Goal: Task Accomplishment & Management: Use online tool/utility

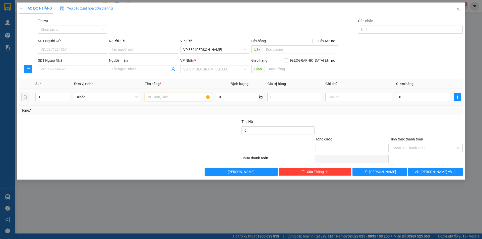
click at [161, 96] on input "text" at bounding box center [178, 97] width 67 height 8
type input "8 BAO ỐC"
click at [67, 94] on span "Increase Value" at bounding box center [67, 95] width 6 height 5
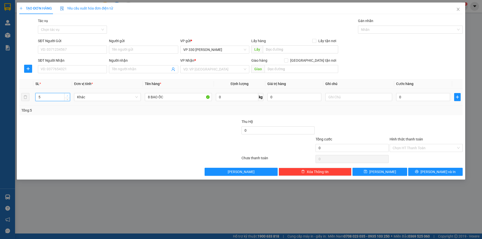
click at [67, 94] on span "Increase Value" at bounding box center [67, 95] width 6 height 5
type input "8"
click at [67, 94] on span "Increase Value" at bounding box center [67, 95] width 6 height 5
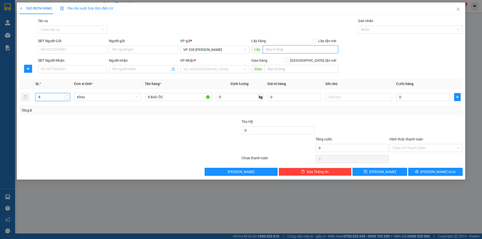
click at [281, 50] on input "text" at bounding box center [300, 49] width 75 height 8
type input "2597 ỐC CÂY XĂNG HẢI TRƯỜNG"
click at [233, 69] on input "search" at bounding box center [212, 69] width 59 height 8
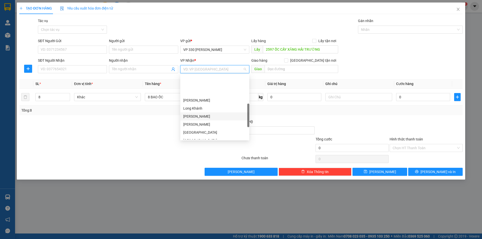
scroll to position [125, 0]
click at [206, 91] on div "[GEOGRAPHIC_DATA]" at bounding box center [214, 91] width 63 height 6
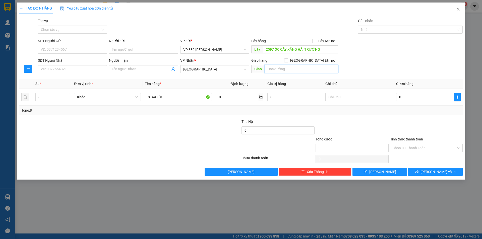
click at [292, 70] on input "text" at bounding box center [301, 69] width 74 height 8
type input "[GEOGRAPHIC_DATA]"
click at [410, 97] on input "0" at bounding box center [423, 97] width 54 height 8
click at [354, 96] on input "text" at bounding box center [358, 97] width 67 height 8
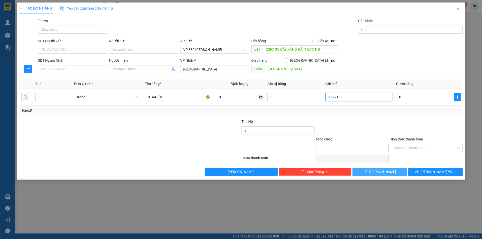
type input "2597 CR"
click at [384, 173] on span "[PERSON_NAME]" at bounding box center [382, 172] width 27 height 6
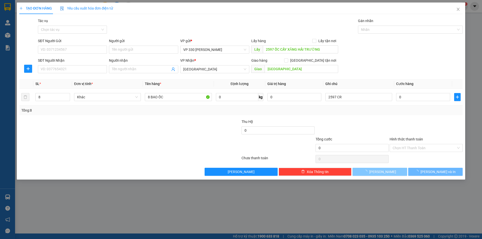
type input "1"
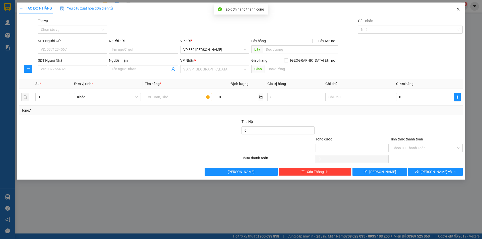
click at [458, 11] on icon "close" at bounding box center [458, 9] width 4 height 4
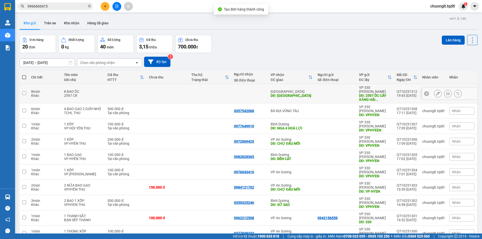
click at [90, 90] on div "8 BAO ỐC" at bounding box center [83, 92] width 38 height 4
checkbox input "true"
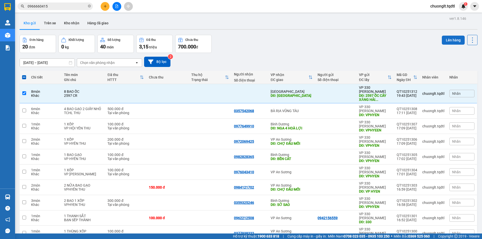
click at [449, 39] on button "Lên hàng" at bounding box center [453, 40] width 23 height 9
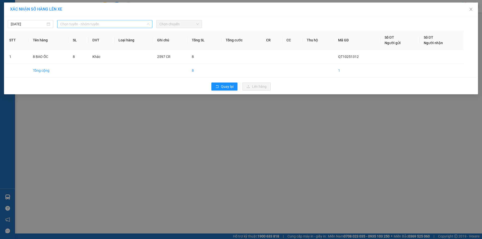
click at [125, 24] on span "Chọn tuyến - nhóm tuyến" at bounding box center [104, 24] width 89 height 8
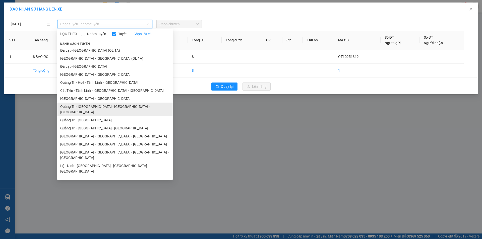
click at [102, 107] on li "Quảng Trị - [GEOGRAPHIC_DATA] - [GEOGRAPHIC_DATA] - [GEOGRAPHIC_DATA]" at bounding box center [114, 110] width 115 height 14
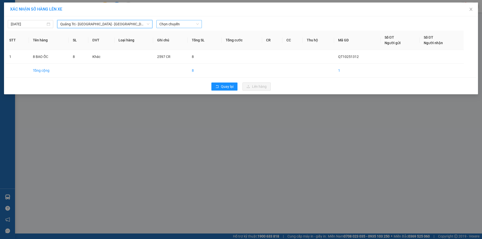
click at [188, 24] on span "Chọn chuyến" at bounding box center [178, 24] width 39 height 8
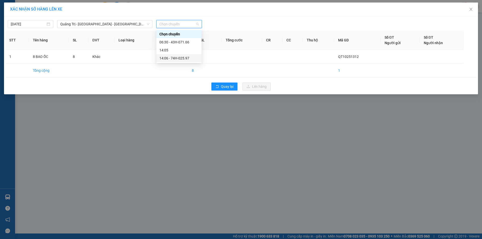
click at [183, 59] on div "14:06 - 74H-025.97" at bounding box center [178, 58] width 39 height 6
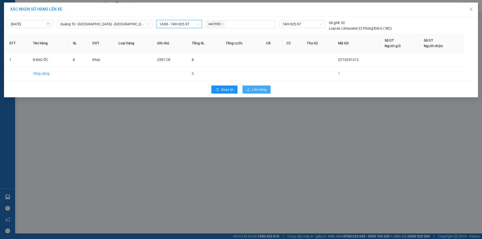
click at [262, 89] on span "Lên hàng" at bounding box center [259, 90] width 15 height 6
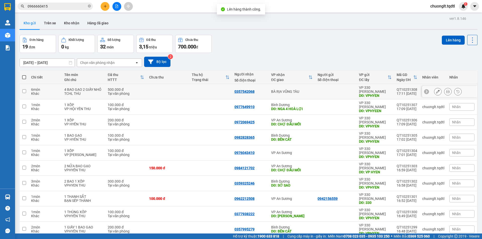
click at [150, 90] on td at bounding box center [168, 91] width 43 height 15
checkbox input "true"
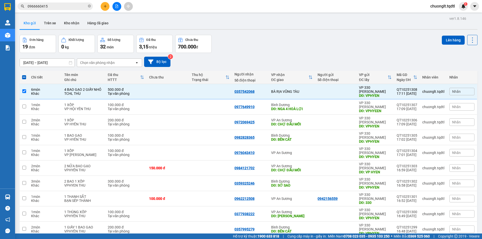
click at [442, 35] on div "Lên hàng" at bounding box center [460, 40] width 36 height 10
click at [443, 39] on button "Lên hàng" at bounding box center [453, 40] width 23 height 9
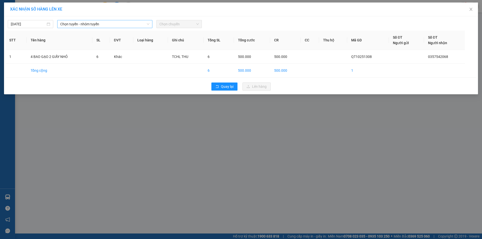
click at [129, 25] on span "Chọn tuyến - nhóm tuyến" at bounding box center [104, 24] width 89 height 8
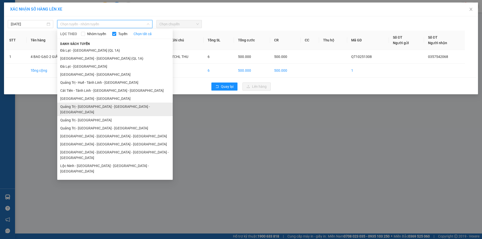
click at [106, 106] on li "Quảng Trị - [GEOGRAPHIC_DATA] - [GEOGRAPHIC_DATA] - [GEOGRAPHIC_DATA]" at bounding box center [114, 110] width 115 height 14
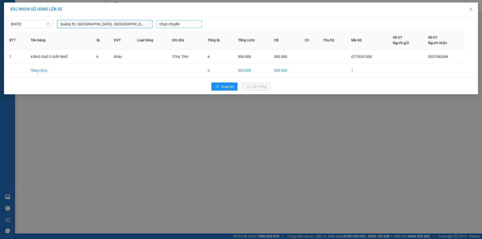
click at [179, 23] on span "Chọn chuyến" at bounding box center [178, 24] width 39 height 8
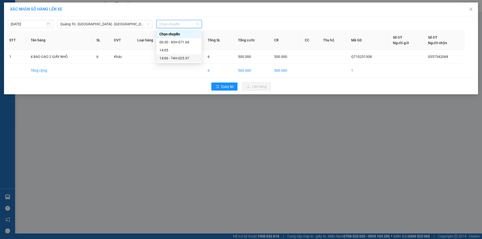
click at [183, 58] on div "14:06 - 74H-025.97" at bounding box center [178, 58] width 39 height 6
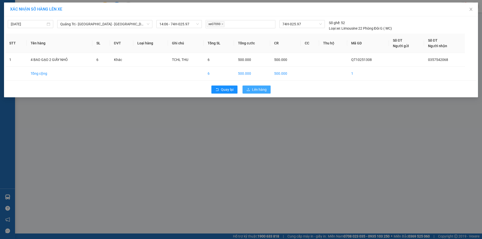
click at [259, 90] on span "Lên hàng" at bounding box center [259, 90] width 15 height 6
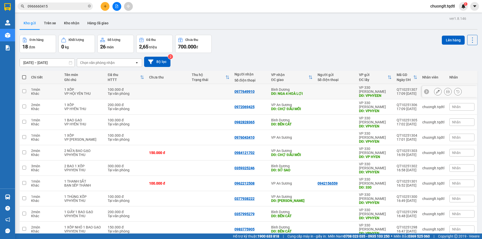
click at [192, 89] on td at bounding box center [210, 91] width 43 height 15
checkbox input "true"
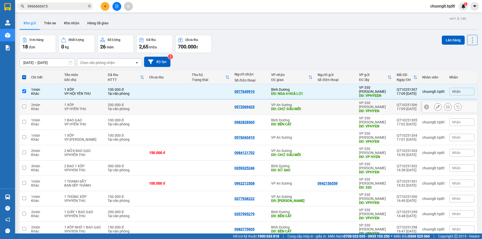
click at [174, 102] on td at bounding box center [168, 106] width 43 height 15
checkbox input "true"
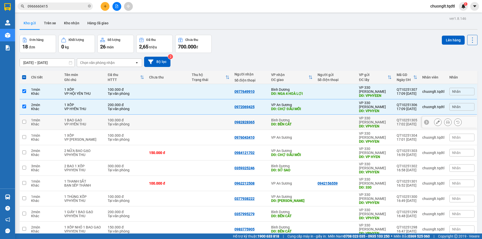
click at [168, 115] on td at bounding box center [168, 122] width 43 height 15
checkbox input "true"
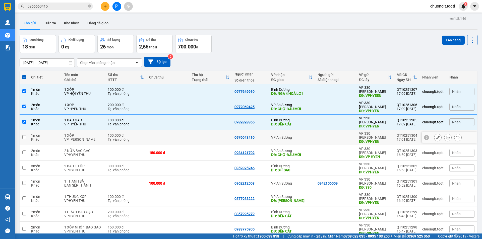
click at [165, 130] on td at bounding box center [168, 137] width 43 height 15
checkbox input "true"
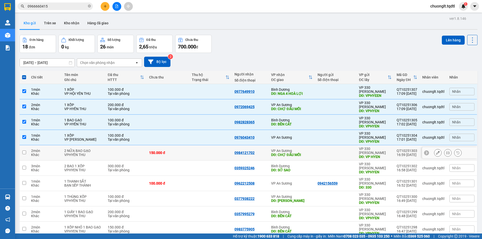
click at [189, 145] on td at bounding box center [210, 152] width 43 height 15
checkbox input "true"
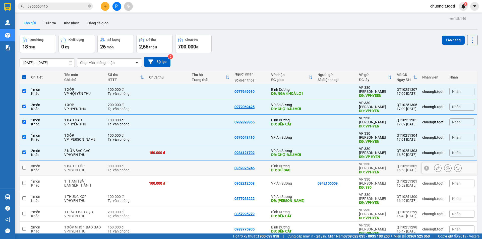
click at [189, 161] on td at bounding box center [210, 168] width 43 height 15
checkbox input "true"
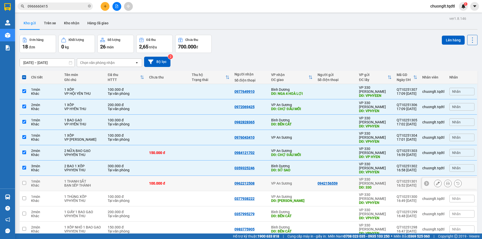
click at [181, 181] on div "100.000 đ" at bounding box center [168, 183] width 38 height 4
checkbox input "true"
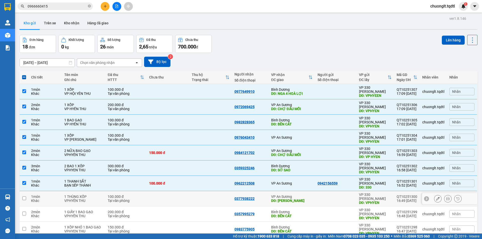
drag, startPoint x: 187, startPoint y: 167, endPoint x: 189, endPoint y: 170, distance: 3.4
click at [189, 191] on td at bounding box center [210, 198] width 43 height 15
checkbox input "true"
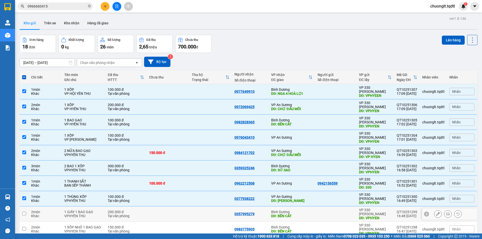
click at [203, 206] on td at bounding box center [210, 213] width 43 height 15
checkbox input "true"
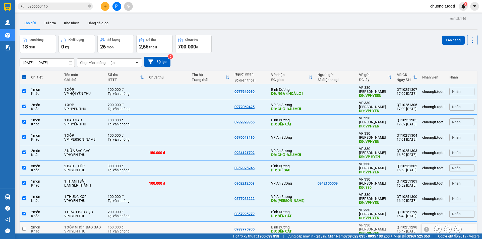
click at [190, 222] on td at bounding box center [210, 229] width 43 height 15
checkbox input "true"
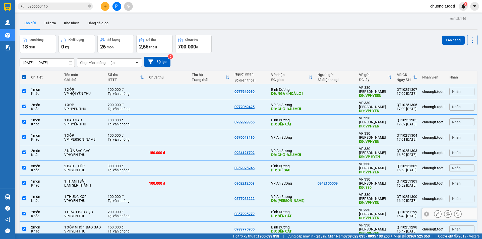
scroll to position [23, 0]
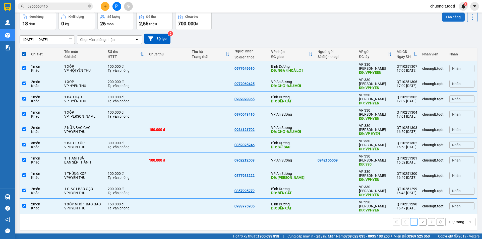
click at [447, 15] on button "Lên hàng" at bounding box center [453, 17] width 23 height 9
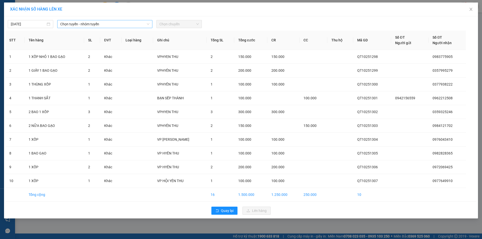
click at [118, 23] on span "Chọn tuyến - nhóm tuyến" at bounding box center [104, 24] width 89 height 8
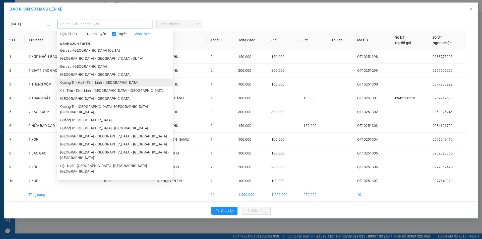
click at [101, 82] on li "Quảng Trị - Huế - Tánh Linh - [GEOGRAPHIC_DATA]" at bounding box center [114, 83] width 115 height 8
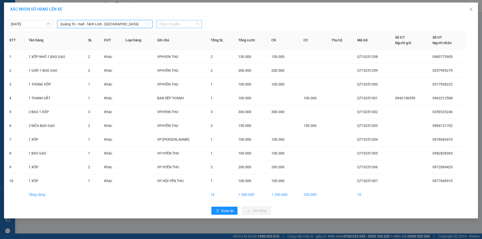
click at [191, 25] on span "Chọn chuyến" at bounding box center [178, 24] width 39 height 8
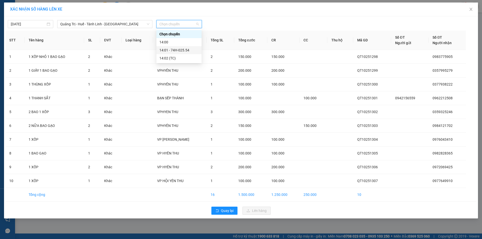
click at [183, 50] on div "14:01 - 74H-025.54" at bounding box center [178, 50] width 39 height 6
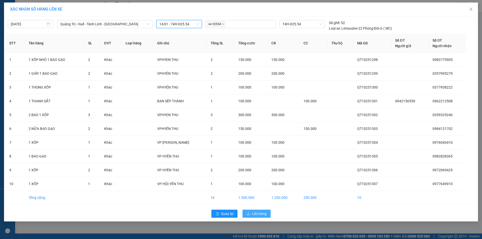
click at [257, 214] on span "Lên hàng" at bounding box center [259, 214] width 15 height 6
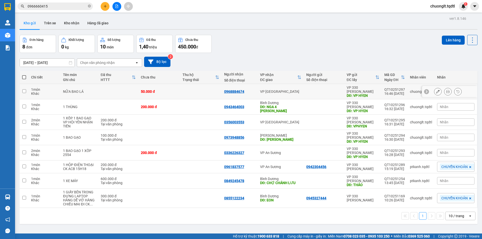
click at [191, 87] on td at bounding box center [201, 91] width 42 height 15
checkbox input "true"
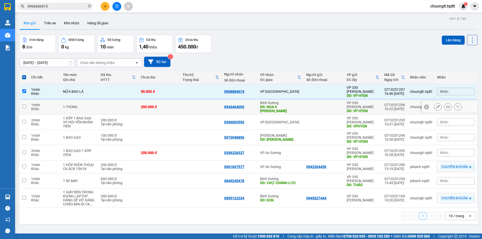
click at [180, 101] on td at bounding box center [201, 106] width 42 height 15
checkbox input "true"
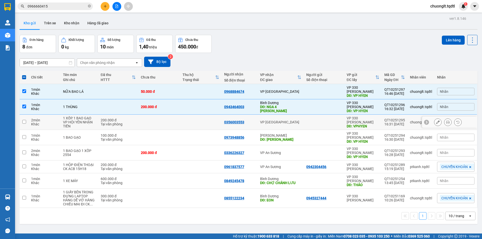
click at [178, 116] on td at bounding box center [159, 122] width 42 height 15
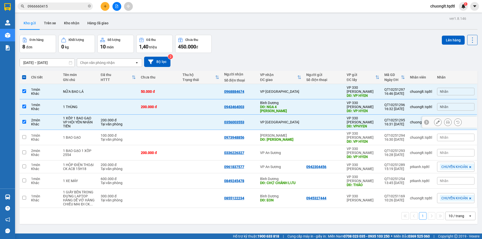
checkbox input "true"
click at [171, 132] on td at bounding box center [159, 137] width 42 height 15
checkbox input "true"
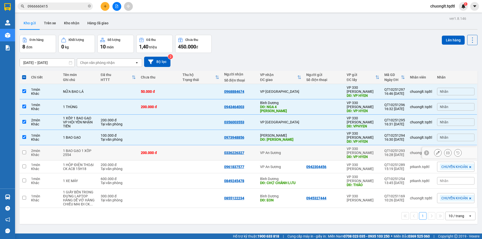
click at [171, 151] on div "200.000 đ" at bounding box center [159, 153] width 37 height 4
checkbox input "true"
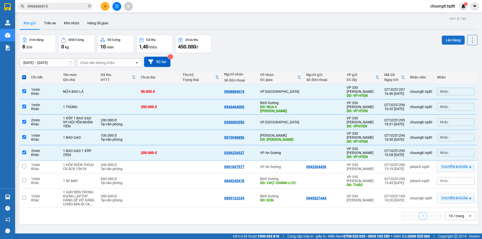
click at [446, 39] on button "Lên hàng" at bounding box center [453, 40] width 23 height 9
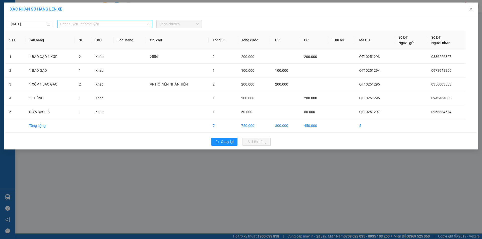
click at [136, 24] on span "Chọn tuyến - nhóm tuyến" at bounding box center [104, 24] width 89 height 8
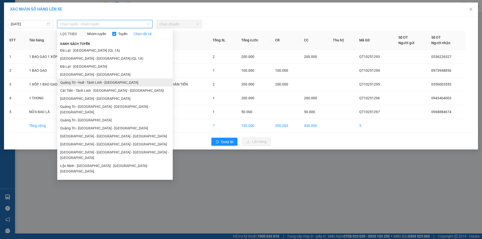
click at [103, 82] on li "Quảng Trị - Huế - Tánh Linh - [GEOGRAPHIC_DATA]" at bounding box center [114, 83] width 115 height 8
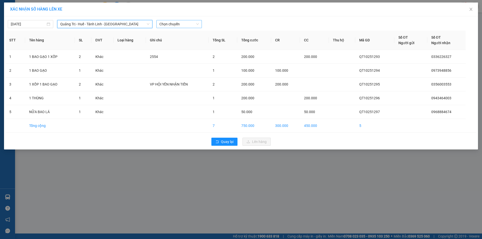
click at [183, 23] on span "Chọn chuyến" at bounding box center [178, 24] width 39 height 8
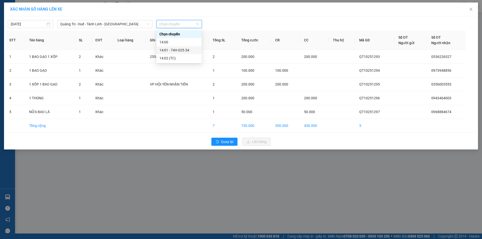
click at [182, 50] on div "14:01 - 74H-025.54" at bounding box center [178, 50] width 39 height 6
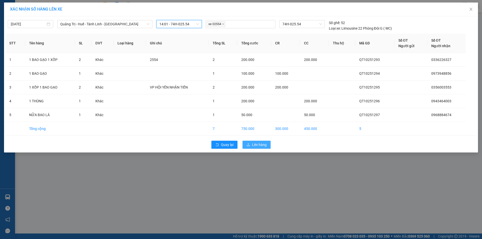
click at [255, 144] on span "Lên hàng" at bounding box center [259, 145] width 15 height 6
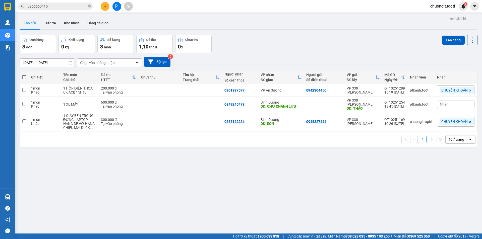
click at [246, 54] on div "[DATE] – [DATE] Press the down arrow key to interact with the calendar and sele…" at bounding box center [249, 62] width 458 height 18
click at [114, 5] on button at bounding box center [116, 6] width 9 height 9
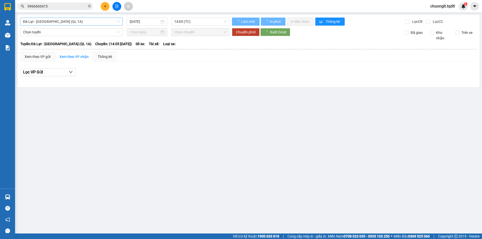
click at [93, 19] on span "Đà Lạt - [GEOGRAPHIC_DATA] (QL 1A)" at bounding box center [71, 22] width 97 height 8
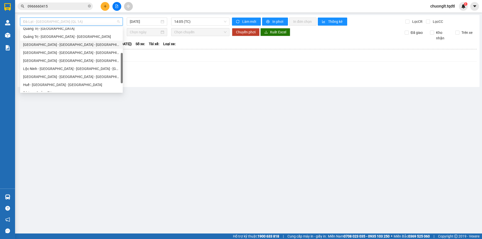
scroll to position [50, 0]
click at [64, 53] on div "Quảng Trị - [GEOGRAPHIC_DATA]" at bounding box center [71, 54] width 97 height 6
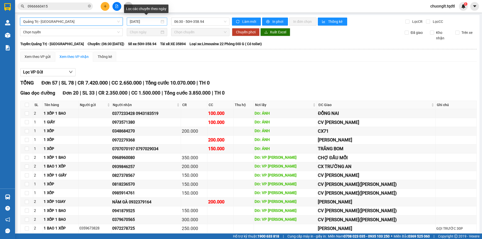
click at [161, 22] on div "[DATE]" at bounding box center [147, 22] width 34 height 6
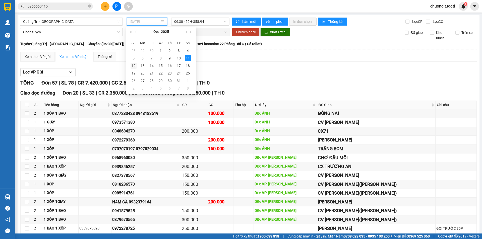
click at [133, 67] on div "12" at bounding box center [133, 66] width 6 height 6
type input "[DATE]"
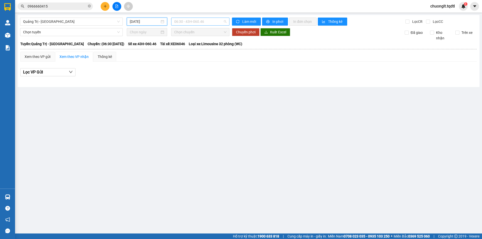
click at [215, 22] on span "06:30 - 43H-060.46" at bounding box center [200, 22] width 52 height 8
click at [212, 99] on main "[GEOGRAPHIC_DATA] - [GEOGRAPHIC_DATA] [DATE] 06:30 - 43H-060.46 Làm mới In phơi…" at bounding box center [241, 117] width 482 height 234
